Goal: Task Accomplishment & Management: Manage account settings

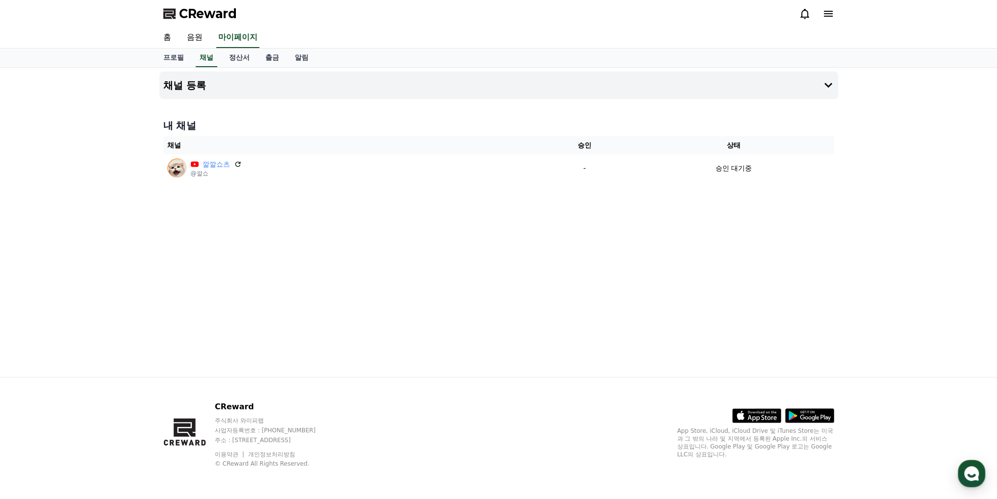
click at [864, 304] on div "채널 등록 내 채널 채널 승인 상태 깔깔쇼츠 @깔쇼 - 승인 대기중" at bounding box center [498, 223] width 997 height 310
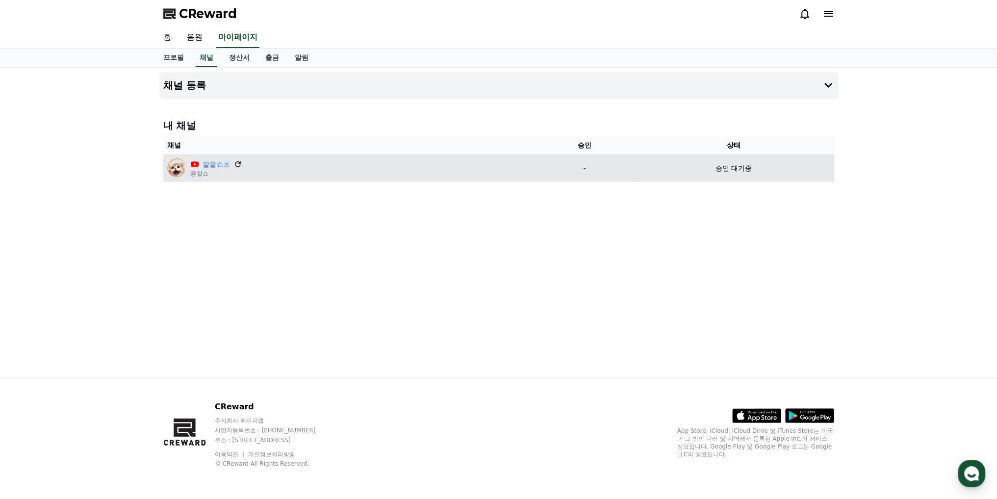
click at [236, 164] on icon at bounding box center [238, 164] width 9 height 9
